Goal: Task Accomplishment & Management: Use online tool/utility

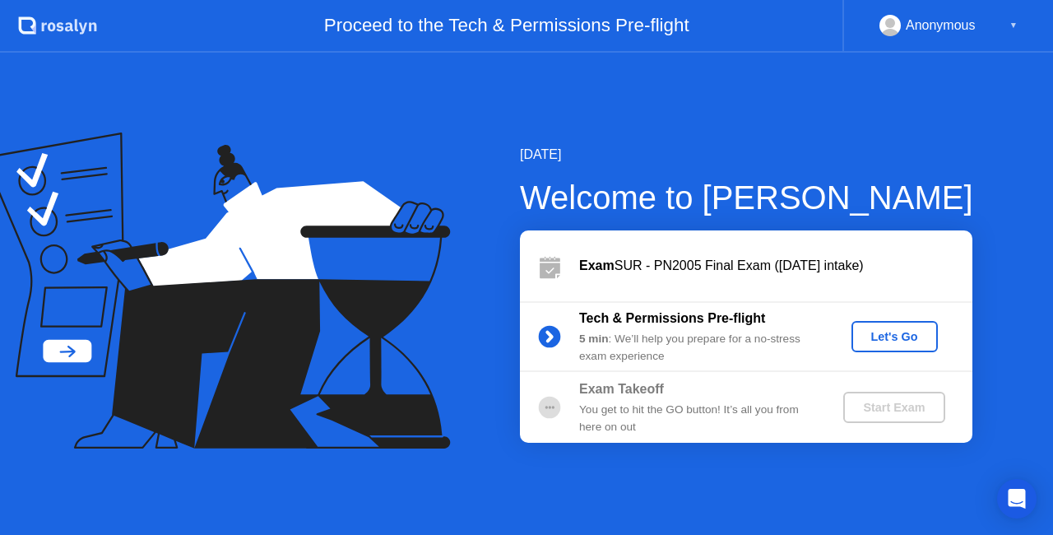
click at [874, 331] on div "Let's Go" at bounding box center [894, 336] width 73 height 13
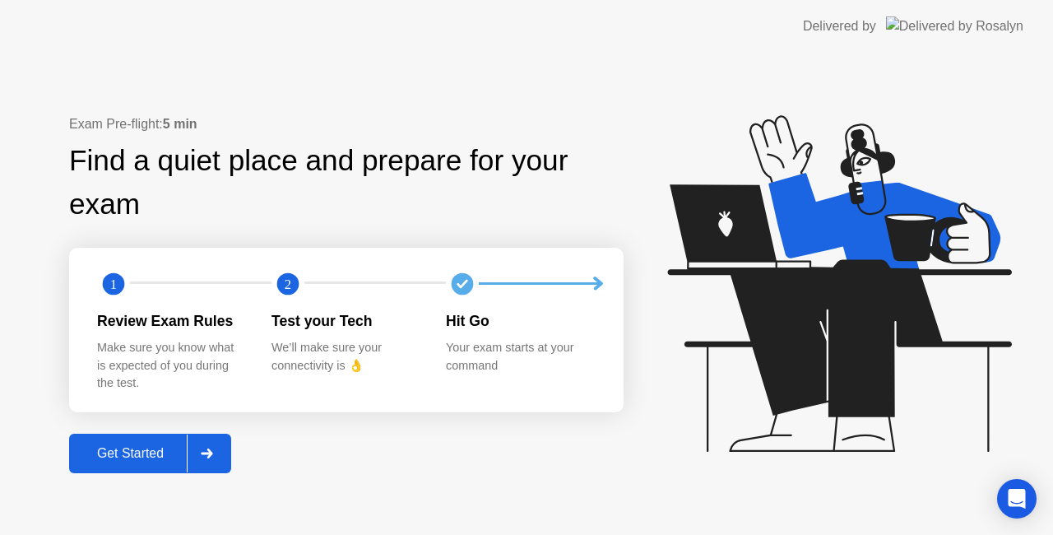
click at [125, 461] on div "Get Started" at bounding box center [130, 453] width 113 height 15
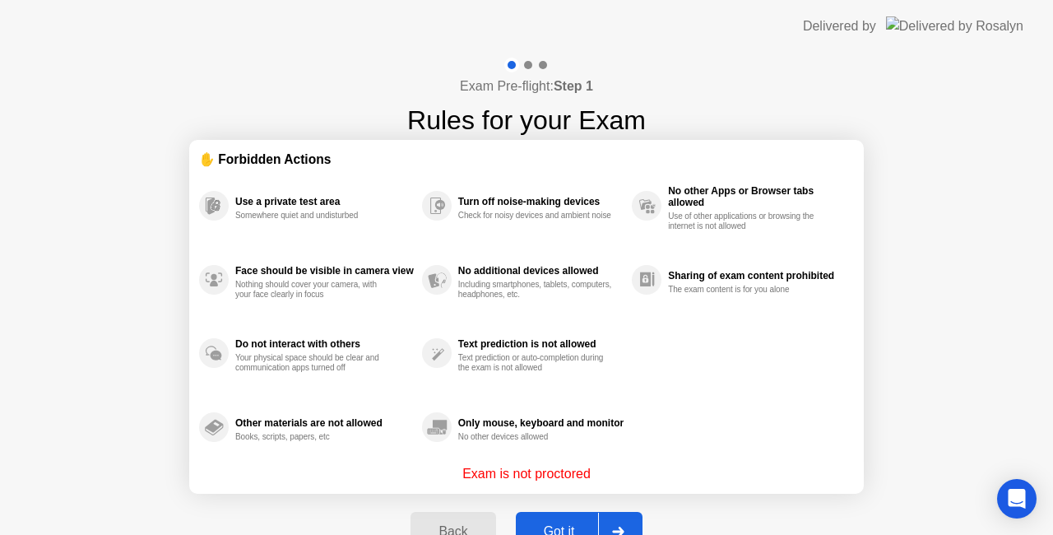
click at [556, 524] on div "Got it" at bounding box center [559, 531] width 77 height 15
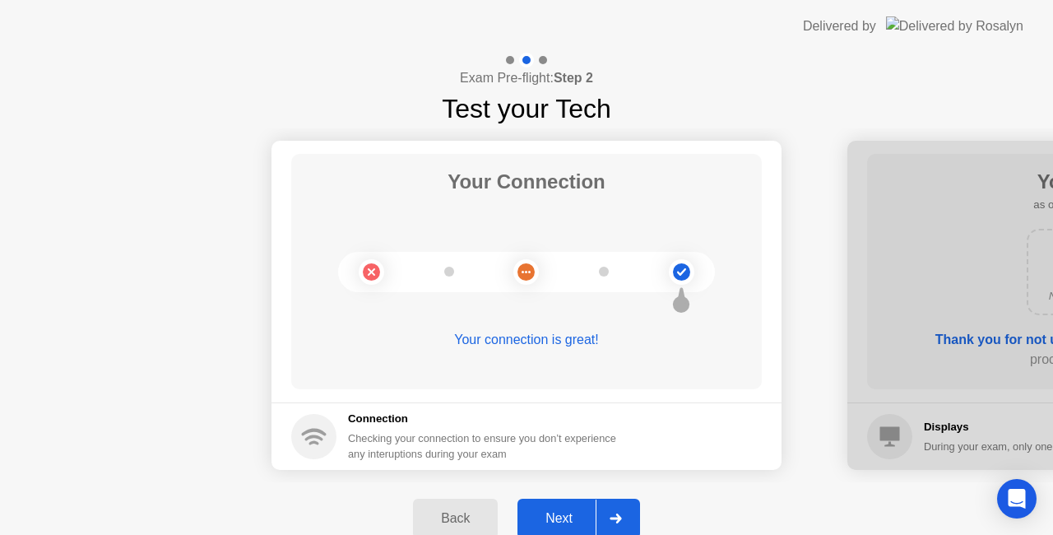
click at [566, 522] on div "Next" at bounding box center [558, 518] width 73 height 15
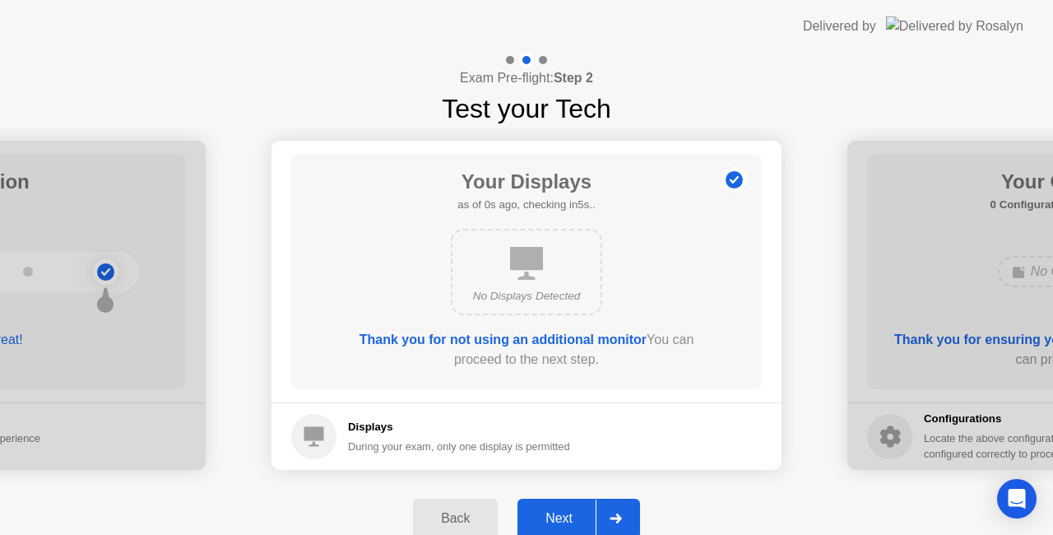
click at [566, 522] on div "Next" at bounding box center [558, 518] width 73 height 15
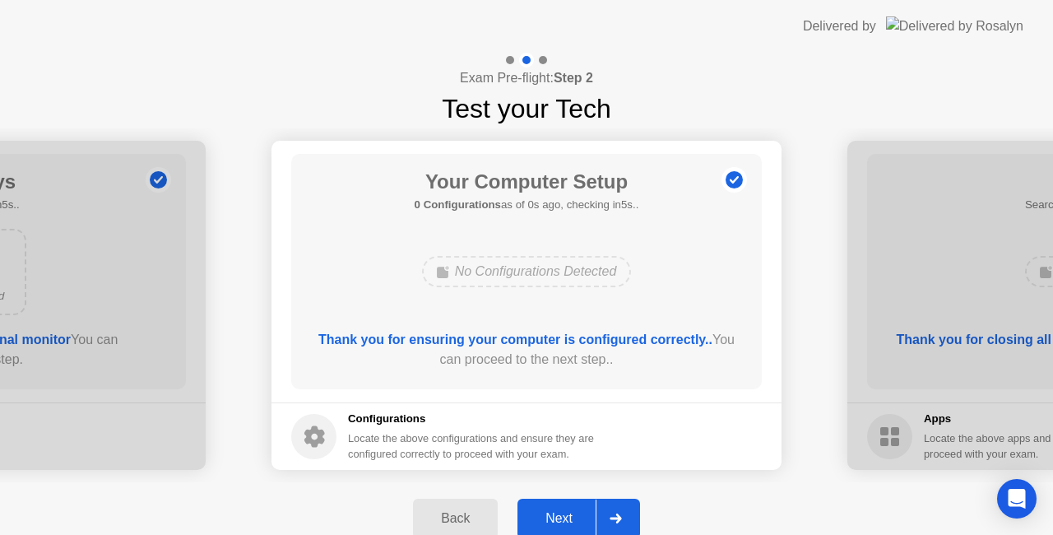
click at [566, 522] on div "Next" at bounding box center [558, 518] width 73 height 15
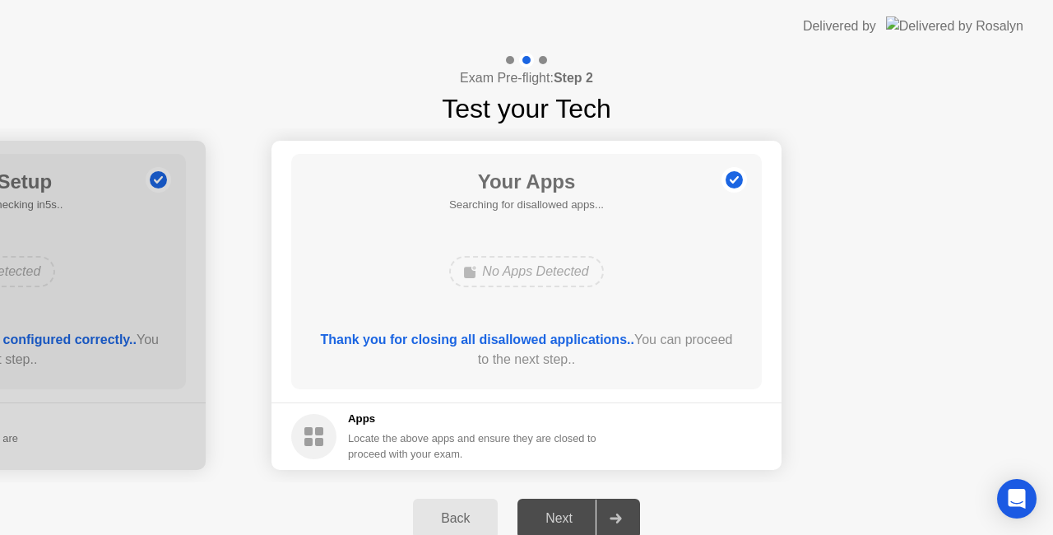
click at [566, 522] on div "Next" at bounding box center [558, 518] width 73 height 15
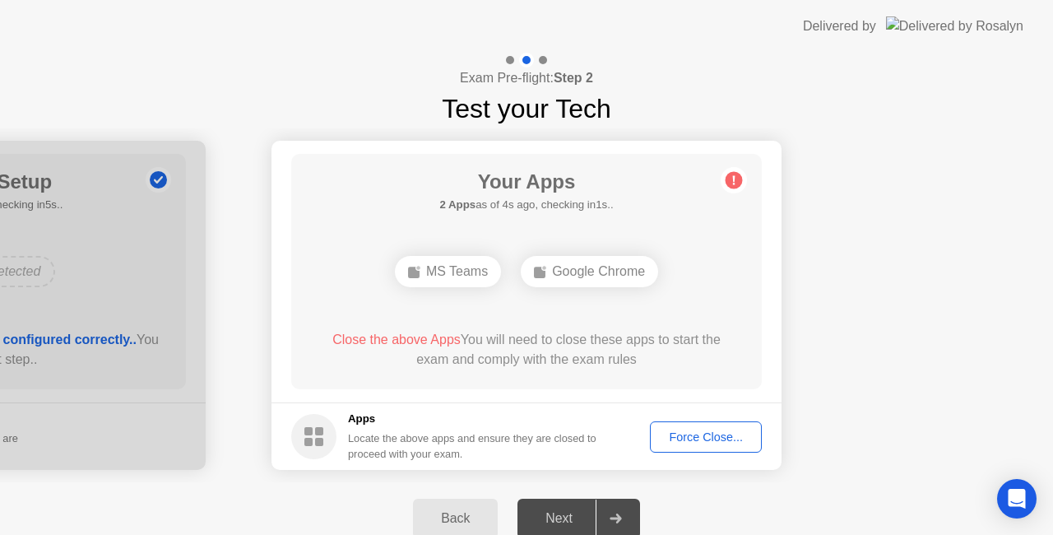
click at [694, 439] on div "Force Close..." at bounding box center [706, 436] width 100 height 13
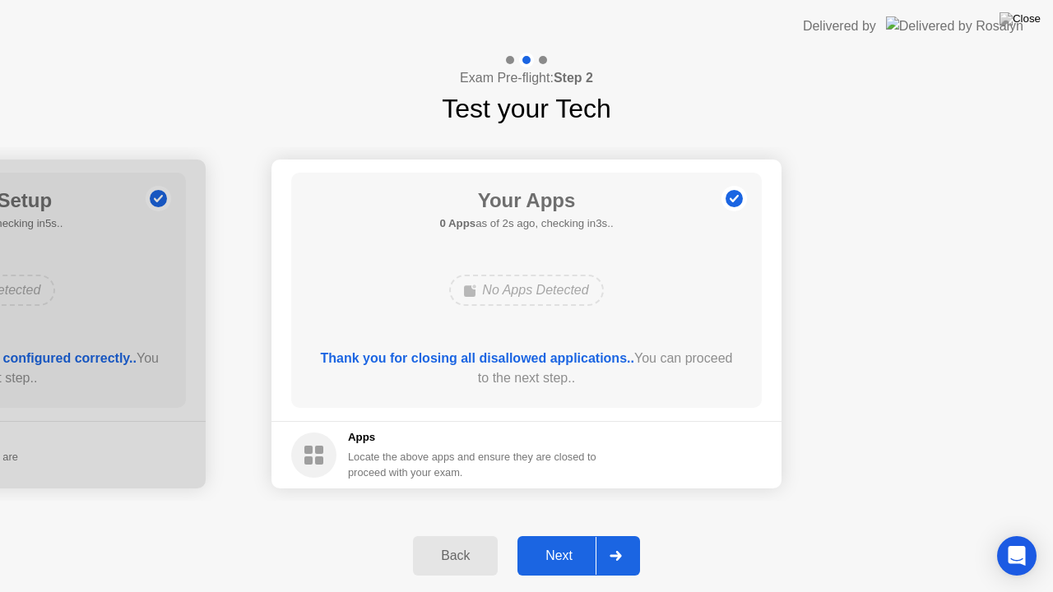
click at [578, 534] on div "Next" at bounding box center [558, 556] width 73 height 15
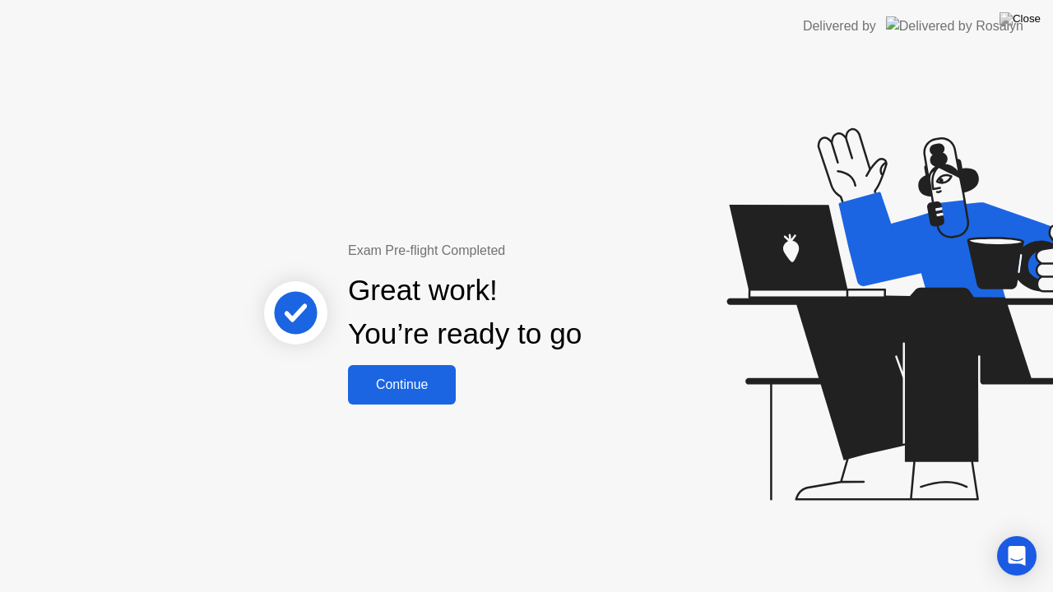
click at [425, 397] on button "Continue" at bounding box center [402, 384] width 108 height 39
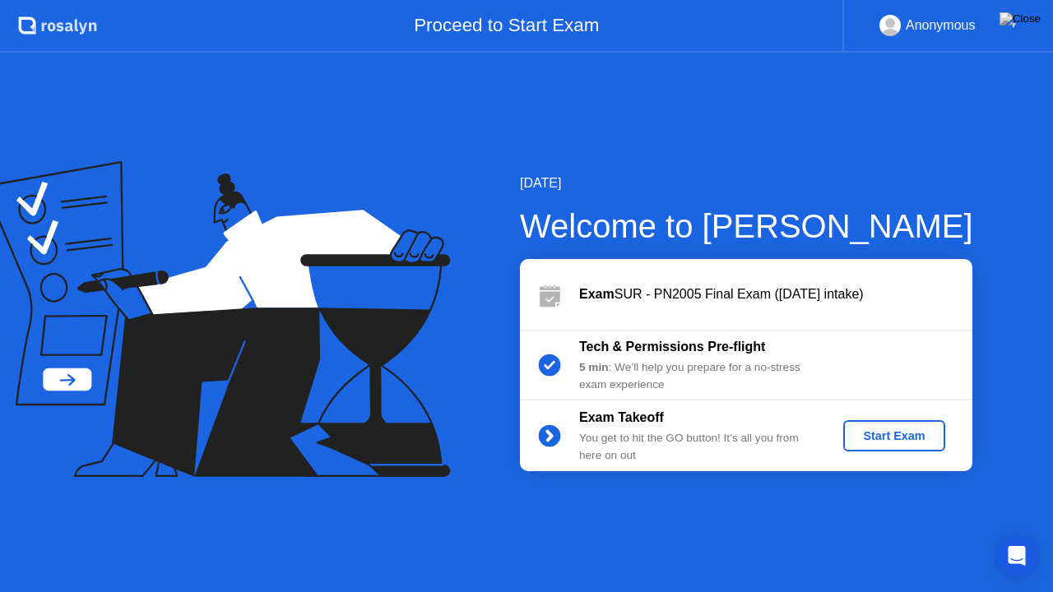
click at [920, 430] on div "Start Exam" at bounding box center [894, 436] width 88 height 13
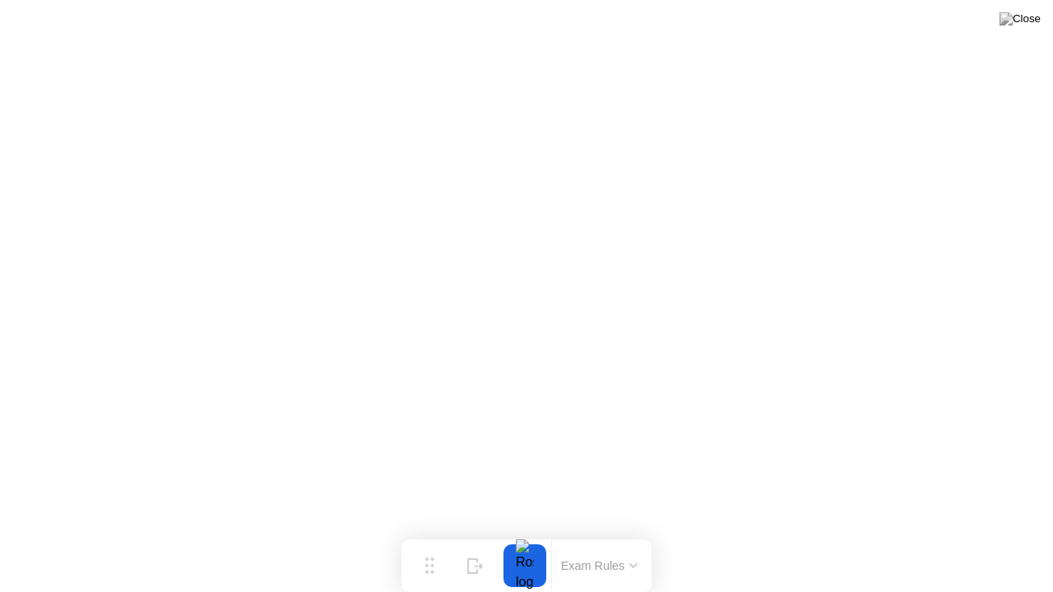
click at [1024, 30] on button at bounding box center [1020, 18] width 49 height 21
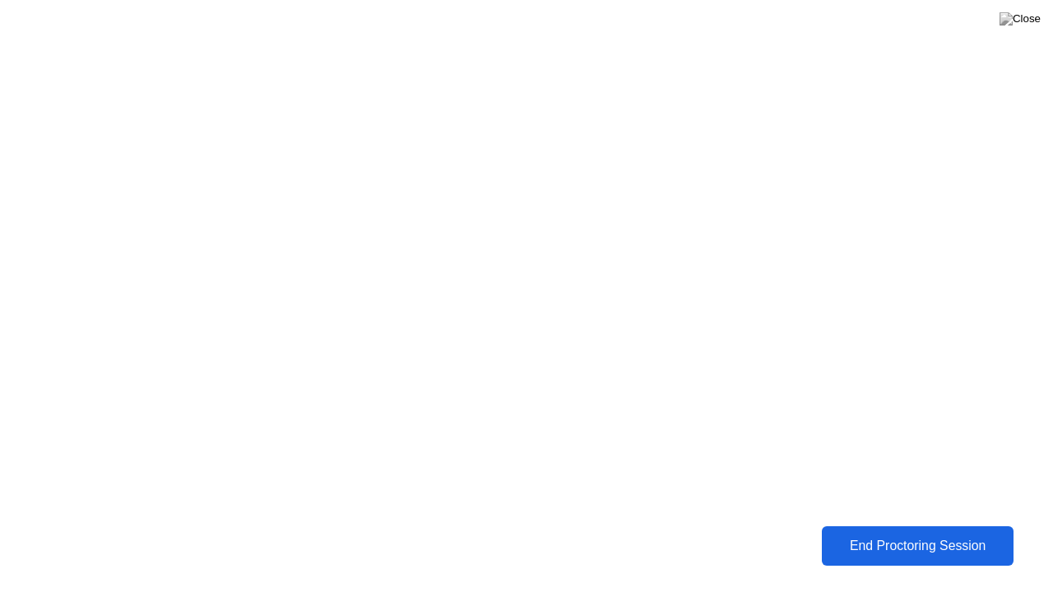
click at [852, 534] on div "End Proctoring Session" at bounding box center [918, 546] width 186 height 15
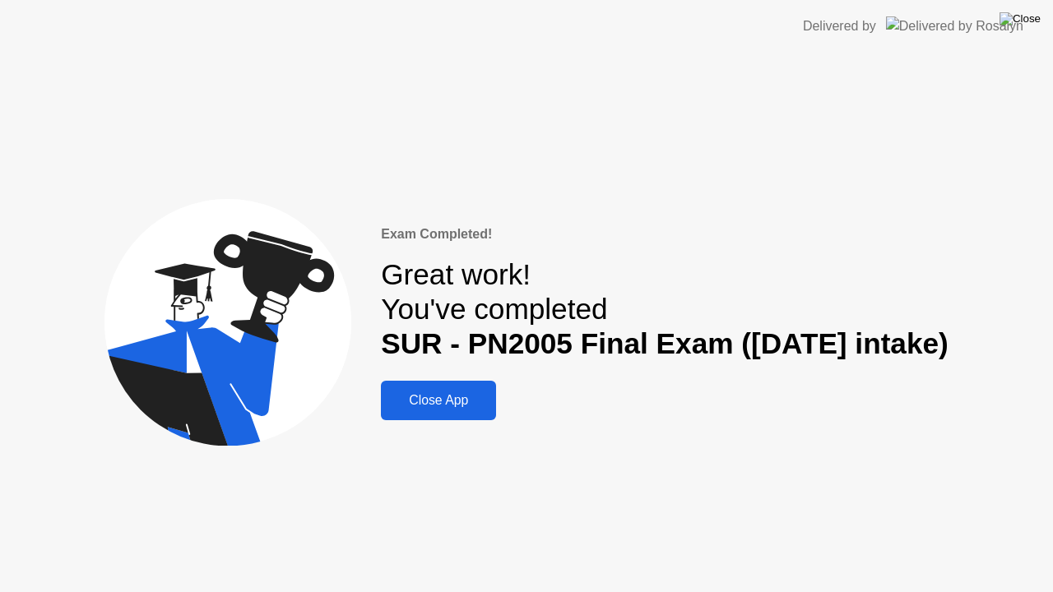
click at [1025, 26] on img at bounding box center [1020, 18] width 41 height 13
